Goal: Check status: Check status

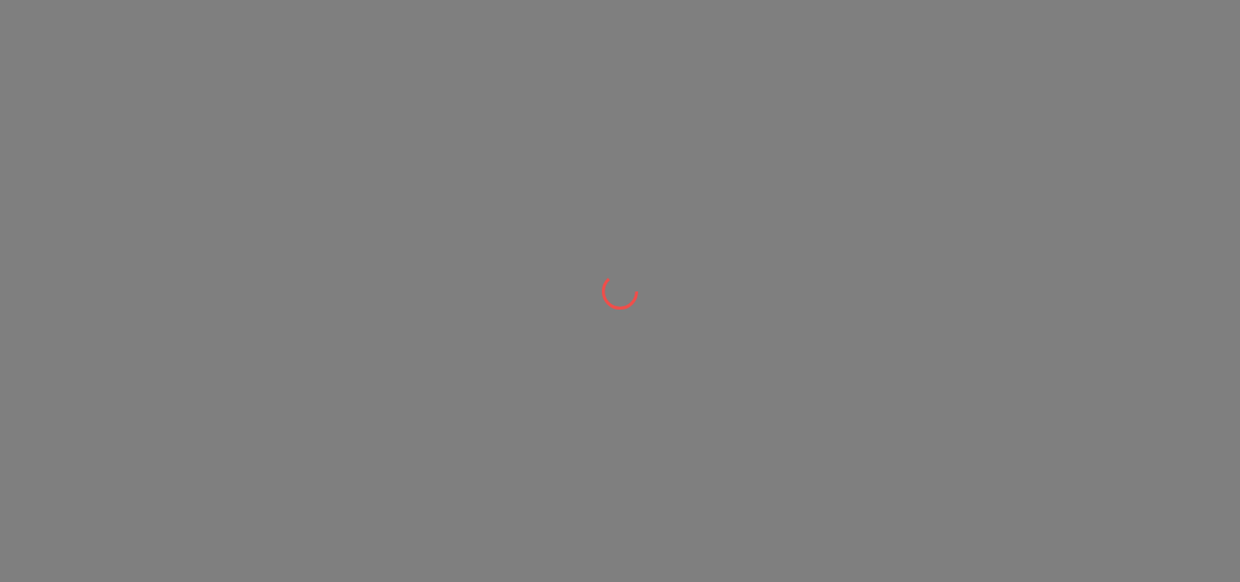
click at [627, 247] on div at bounding box center [620, 291] width 1240 height 582
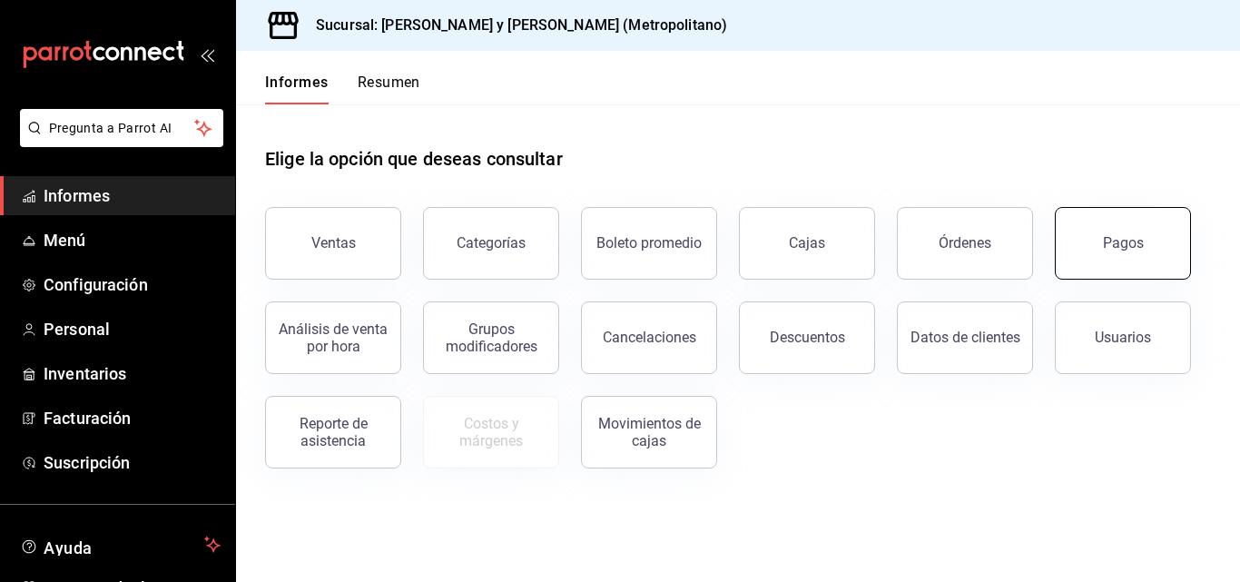
click at [1089, 231] on button "Pagos" at bounding box center [1123, 243] width 136 height 73
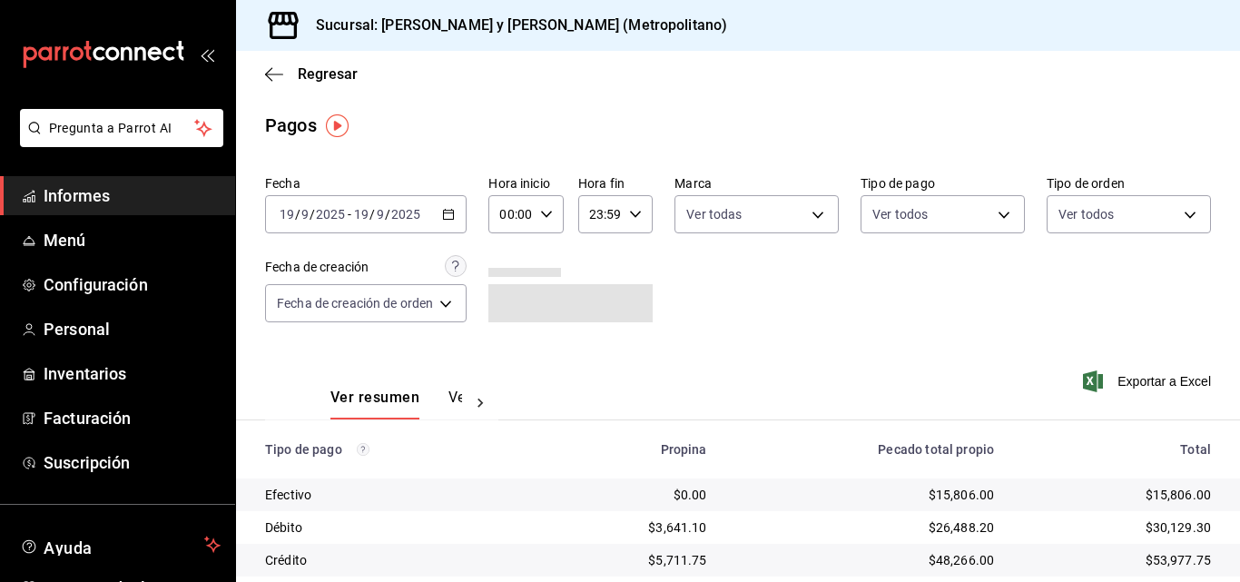
click at [446, 223] on div "[DATE] [DATE] - [DATE] [DATE]" at bounding box center [366, 214] width 202 height 38
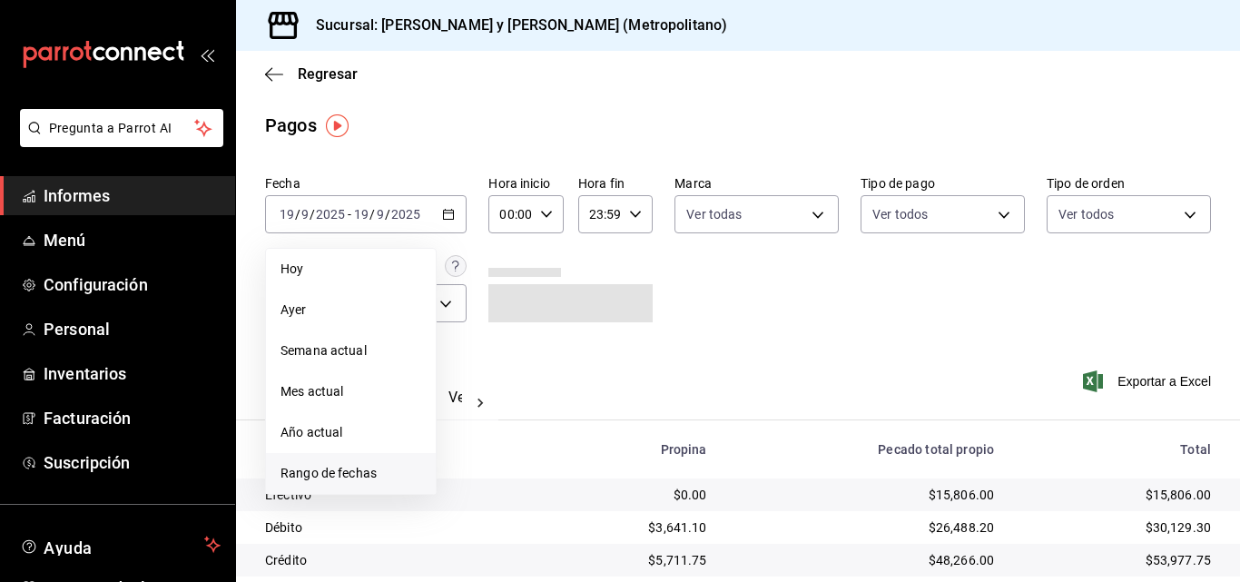
click at [326, 463] on li "Rango de fechas" at bounding box center [351, 473] width 170 height 41
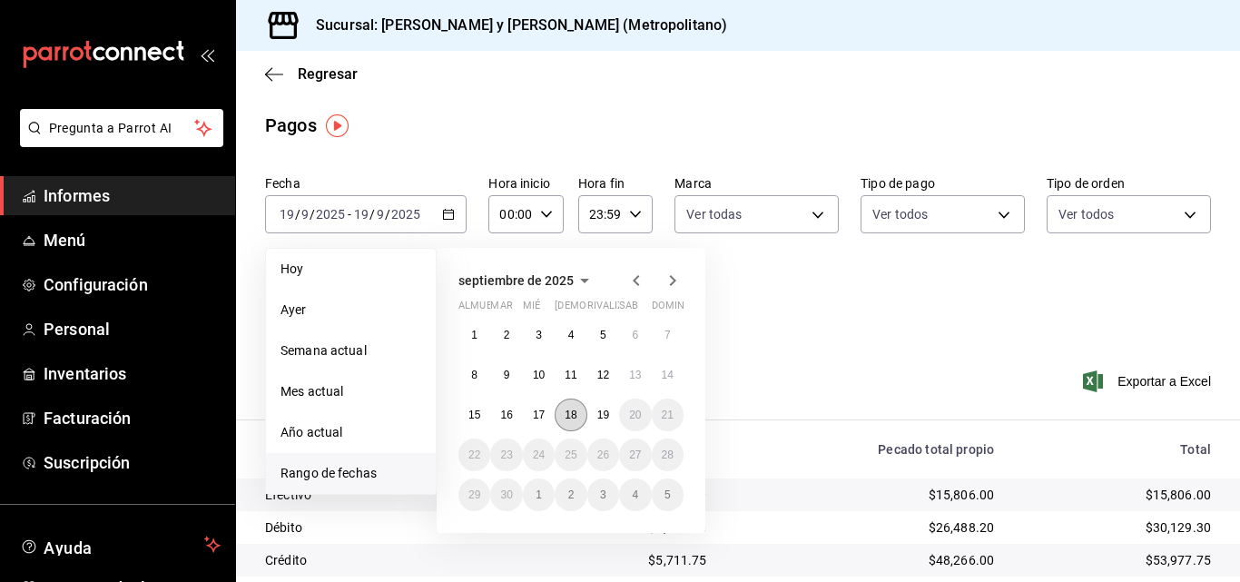
click at [561, 417] on button "18" at bounding box center [571, 415] width 32 height 33
click at [566, 413] on font "18" at bounding box center [571, 415] width 12 height 13
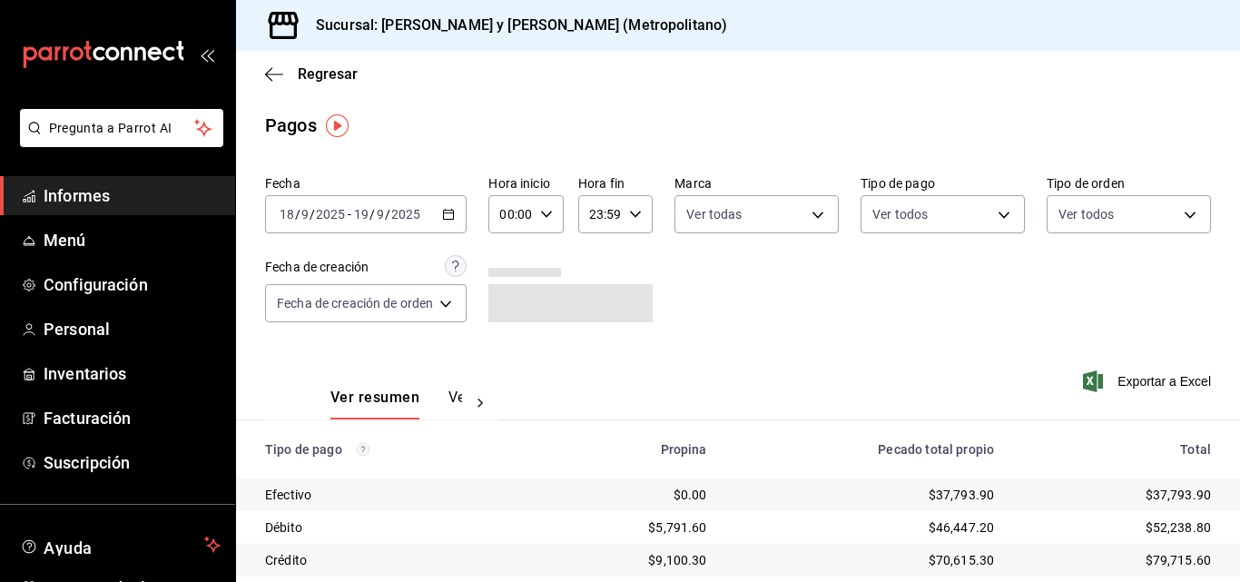
click at [550, 216] on div "00:00 Hora inicio" at bounding box center [525, 214] width 74 height 38
click at [505, 339] on font "04" at bounding box center [506, 344] width 15 height 15
type input "04:00"
click at [634, 212] on div at bounding box center [620, 291] width 1240 height 582
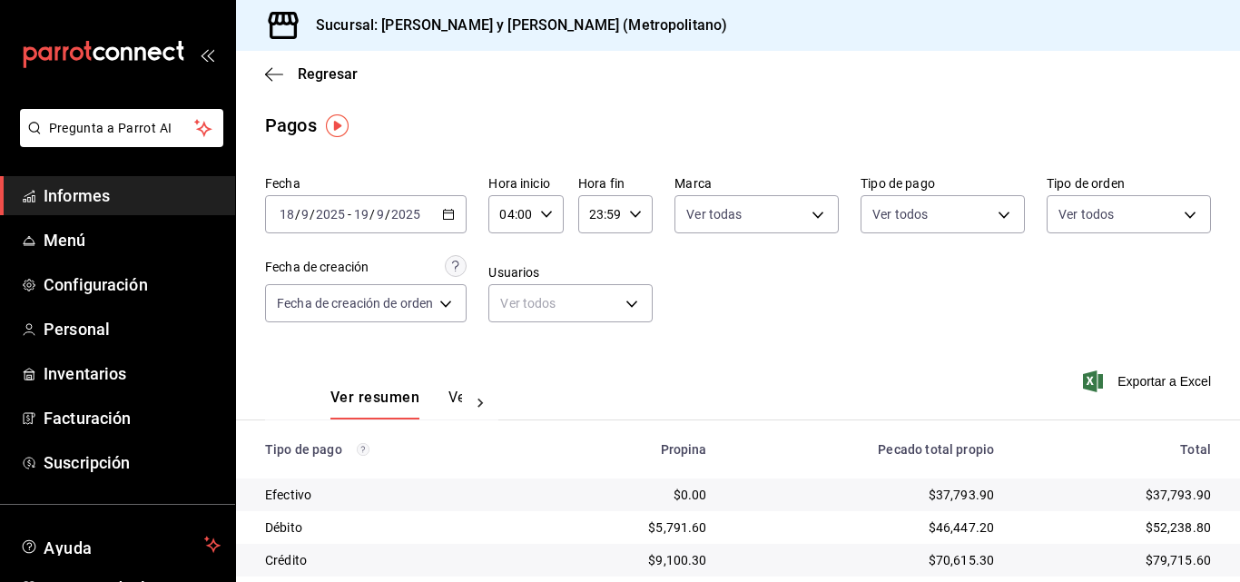
click at [630, 219] on icon "button" at bounding box center [635, 214] width 13 height 13
click at [592, 314] on font "03" at bounding box center [594, 308] width 15 height 15
type input "03:59"
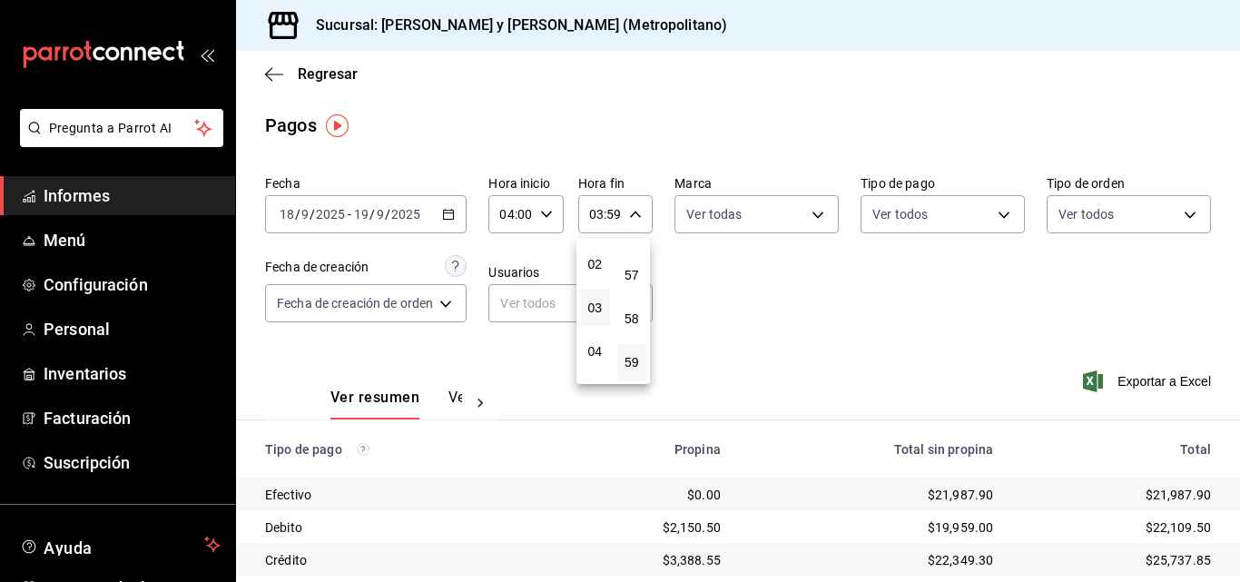
click at [885, 254] on div at bounding box center [620, 291] width 1240 height 582
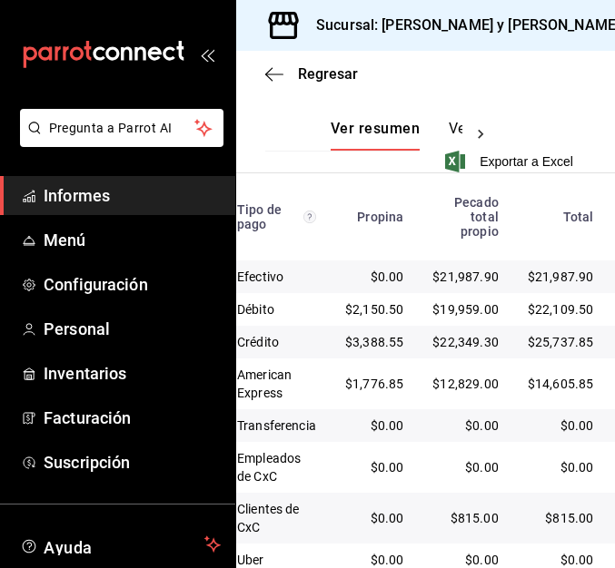
scroll to position [610, 0]
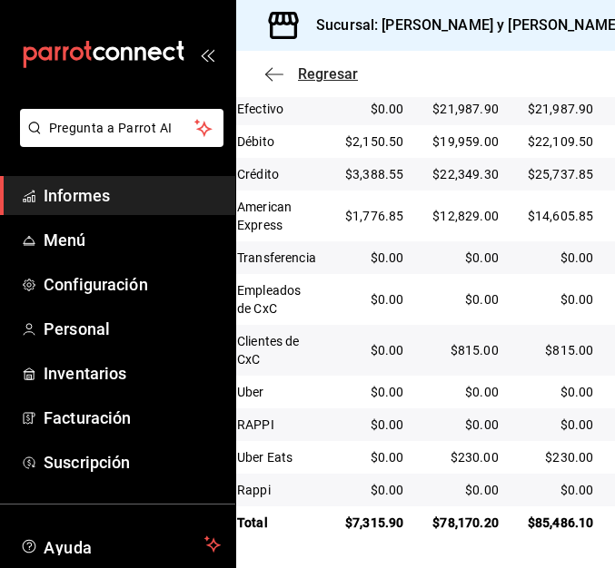
click at [277, 74] on icon "button" at bounding box center [274, 74] width 18 height 1
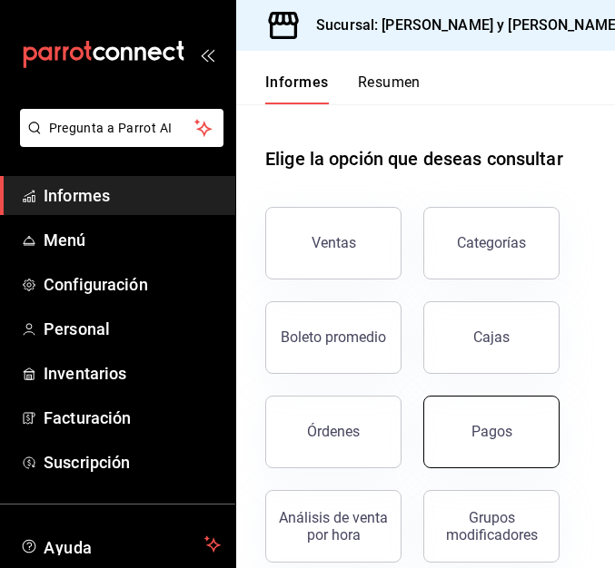
scroll to position [401, 0]
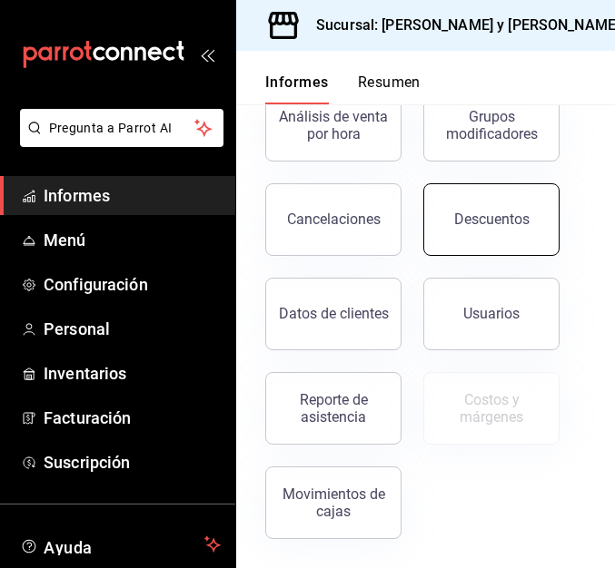
click at [504, 246] on button "Descuentos" at bounding box center [491, 219] width 136 height 73
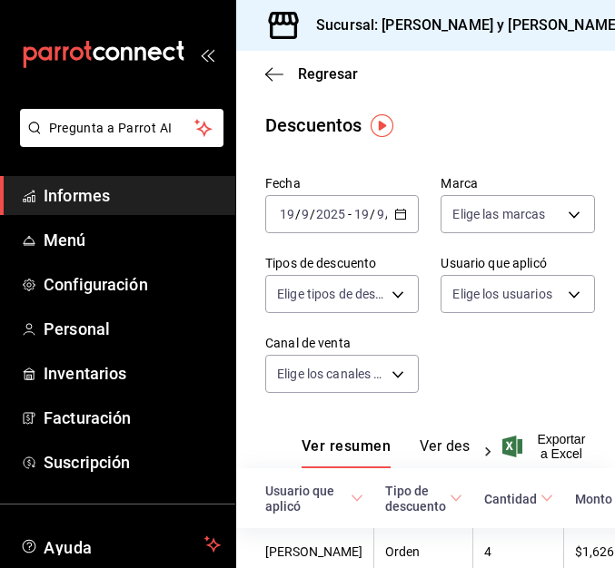
click at [394, 217] on icon "button" at bounding box center [400, 214] width 13 height 13
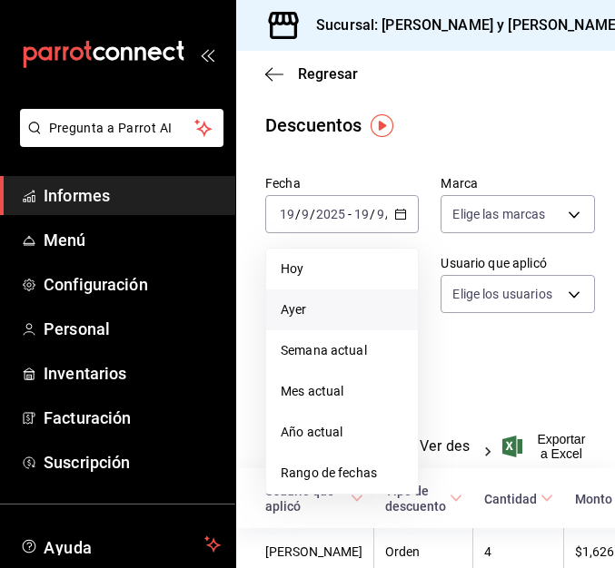
click at [351, 303] on span "Ayer" at bounding box center [342, 310] width 123 height 19
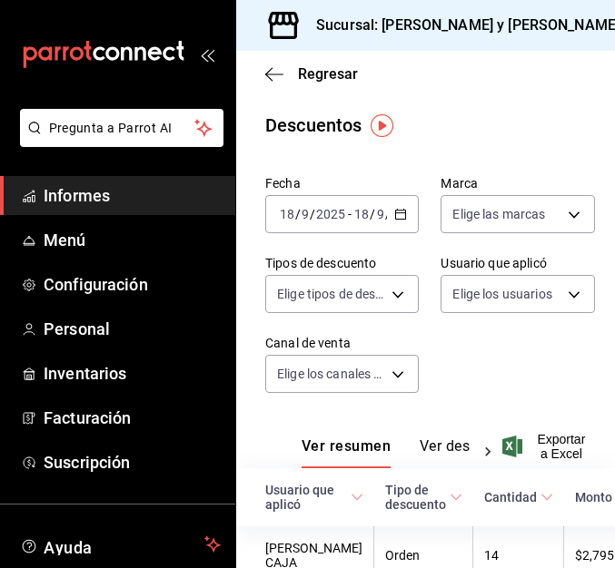
scroll to position [206, 0]
